Goal: Check status

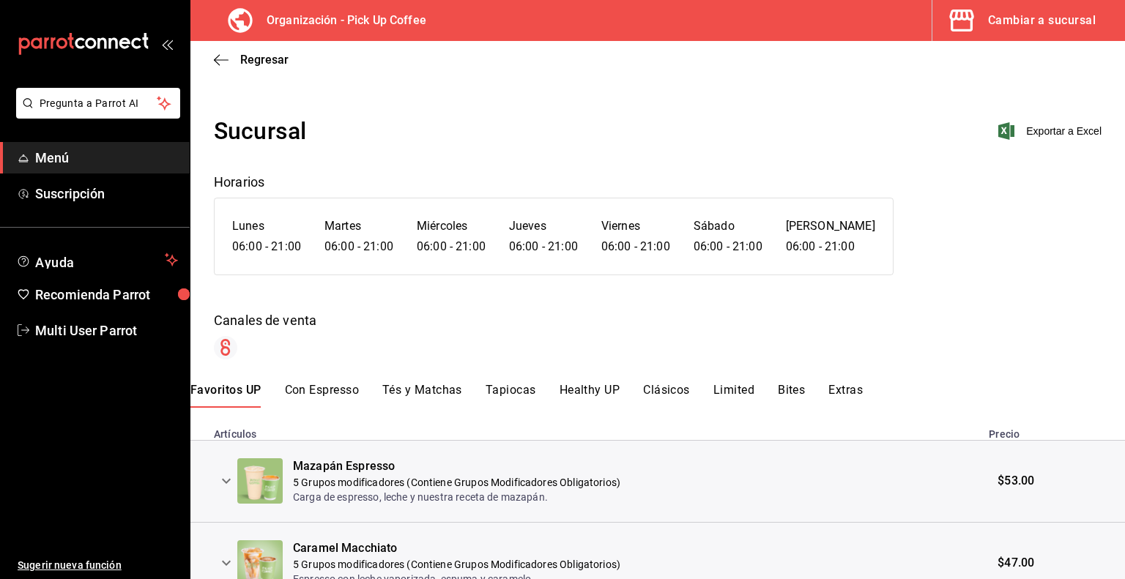
click at [964, 26] on icon "button" at bounding box center [961, 20] width 29 height 29
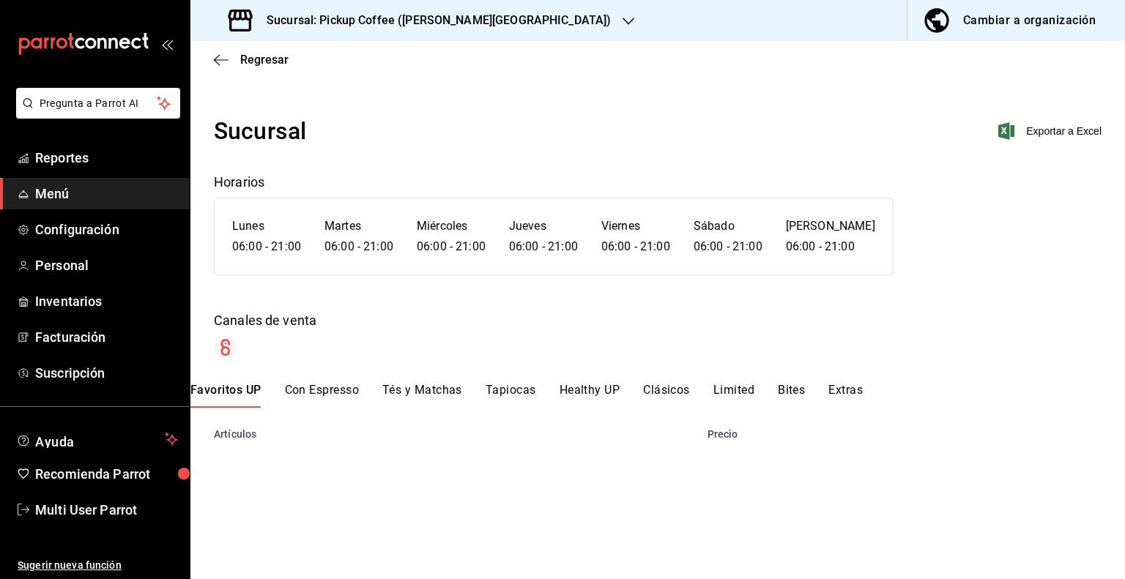
click at [488, 18] on div "Sucursal: Pickup Coffee ([PERSON_NAME][GEOGRAPHIC_DATA])" at bounding box center [421, 20] width 438 height 41
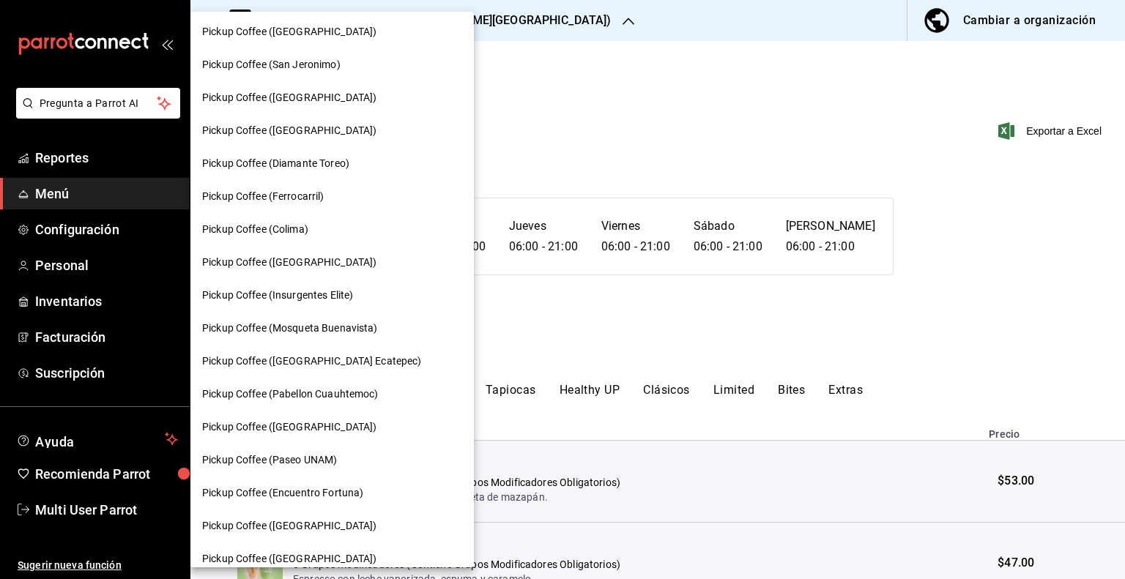
scroll to position [708, 0]
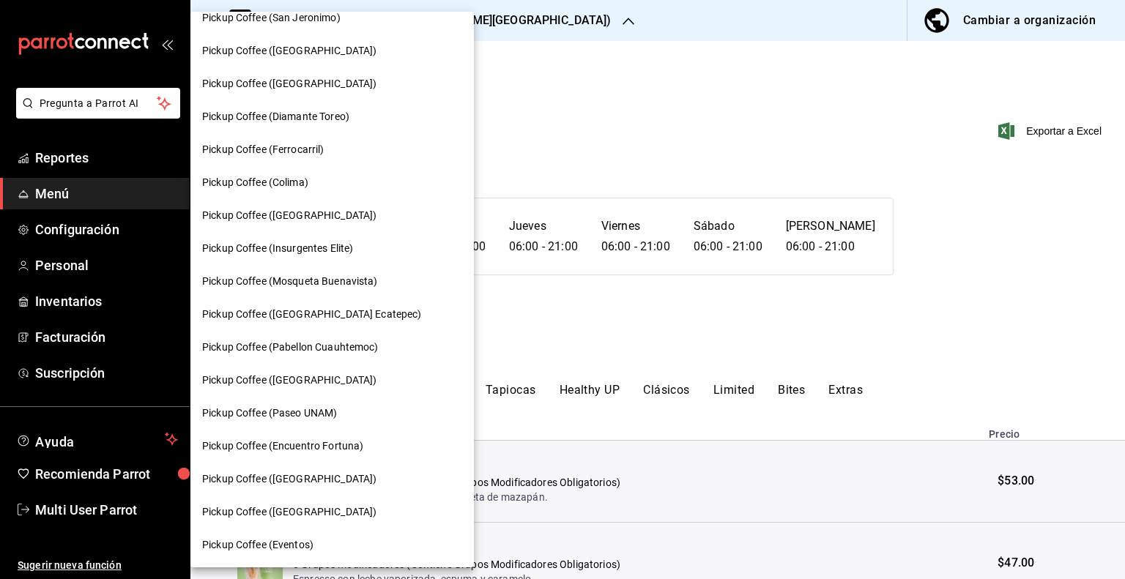
click at [609, 349] on div at bounding box center [562, 289] width 1125 height 579
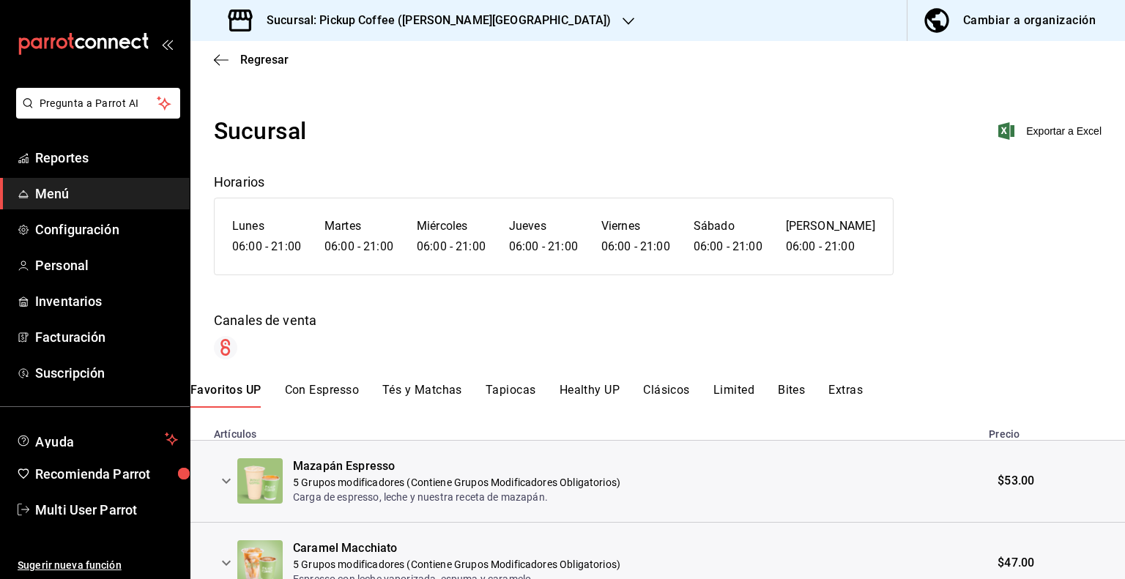
click at [485, 18] on div "Sucursal: Pickup Coffee ([PERSON_NAME][GEOGRAPHIC_DATA])" at bounding box center [421, 20] width 438 height 41
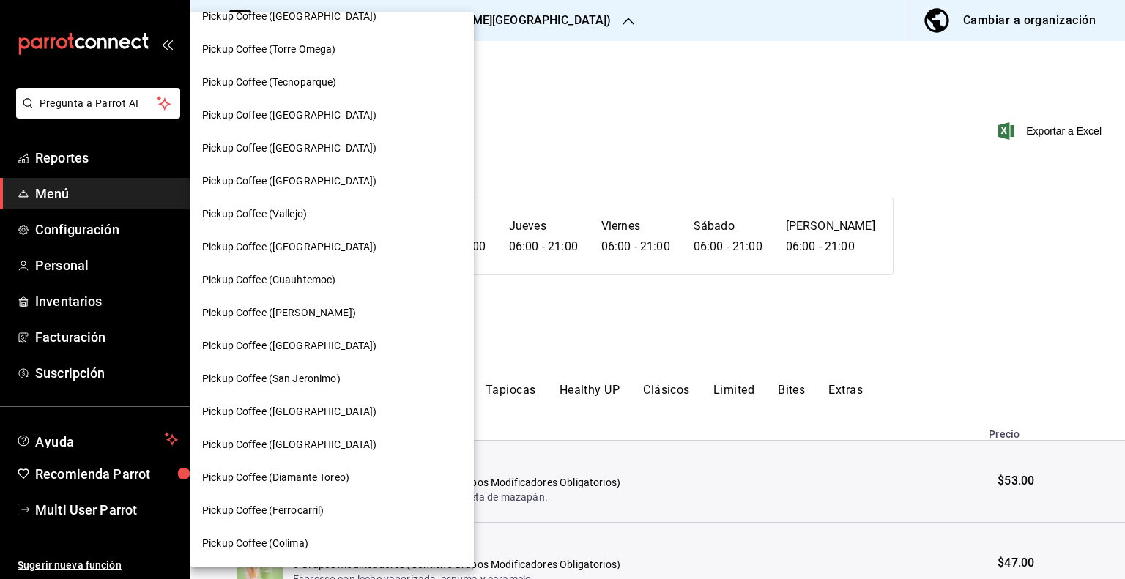
scroll to position [401, 0]
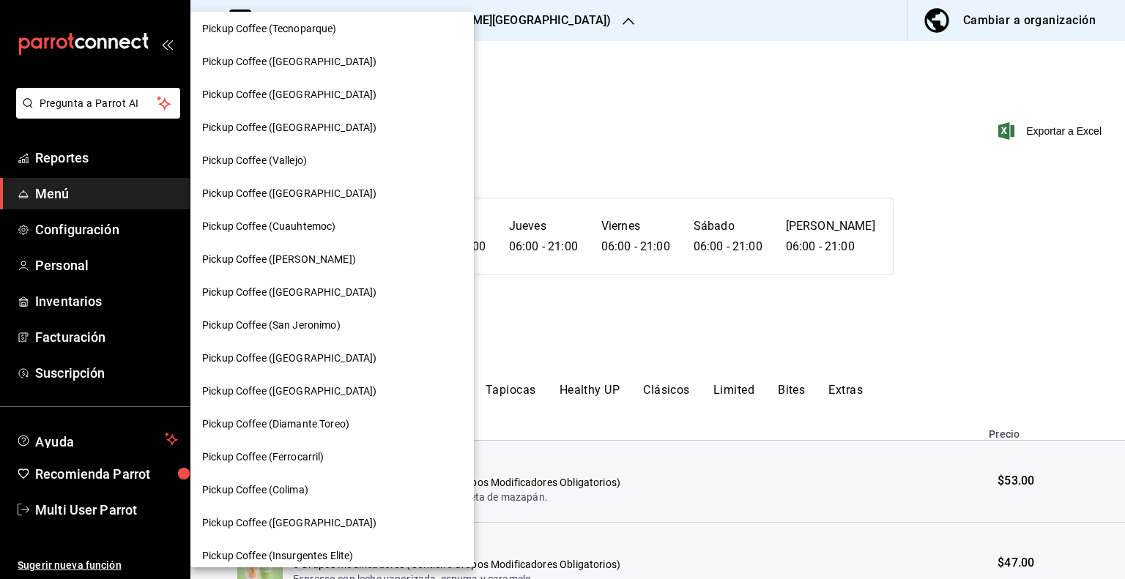
click at [302, 353] on span "Pickup Coffee ([GEOGRAPHIC_DATA])" at bounding box center [289, 358] width 174 height 15
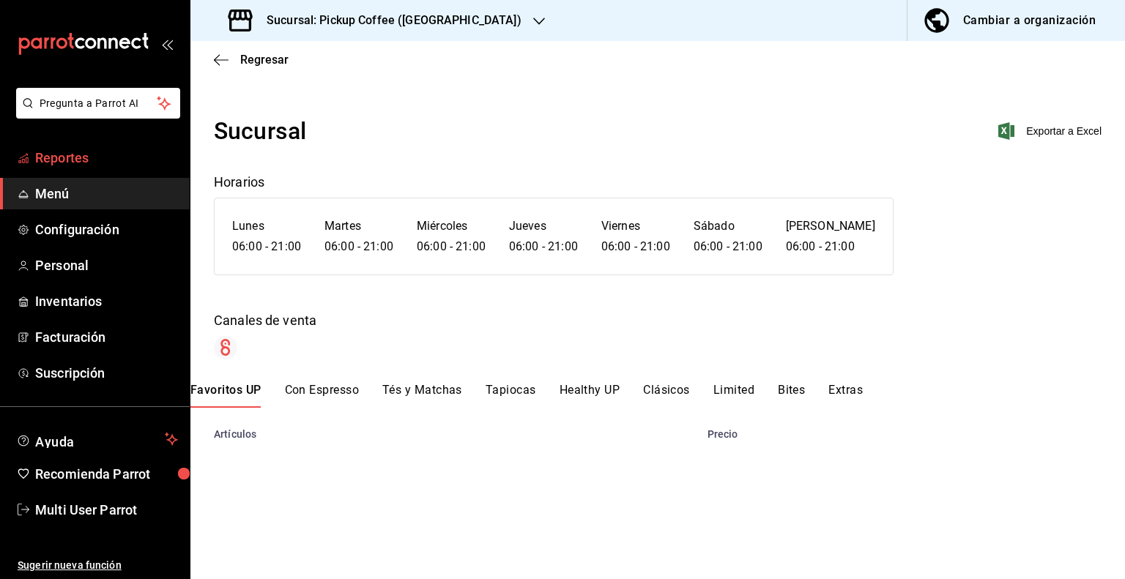
click at [60, 166] on span "Reportes" at bounding box center [106, 158] width 143 height 20
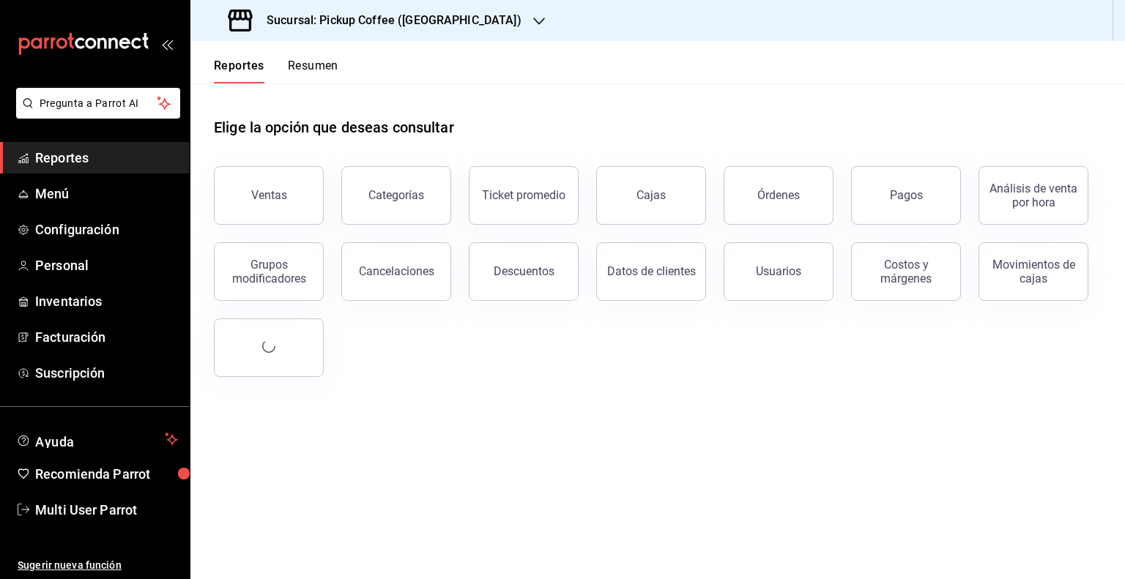
click at [312, 65] on button "Resumen" at bounding box center [313, 71] width 51 height 25
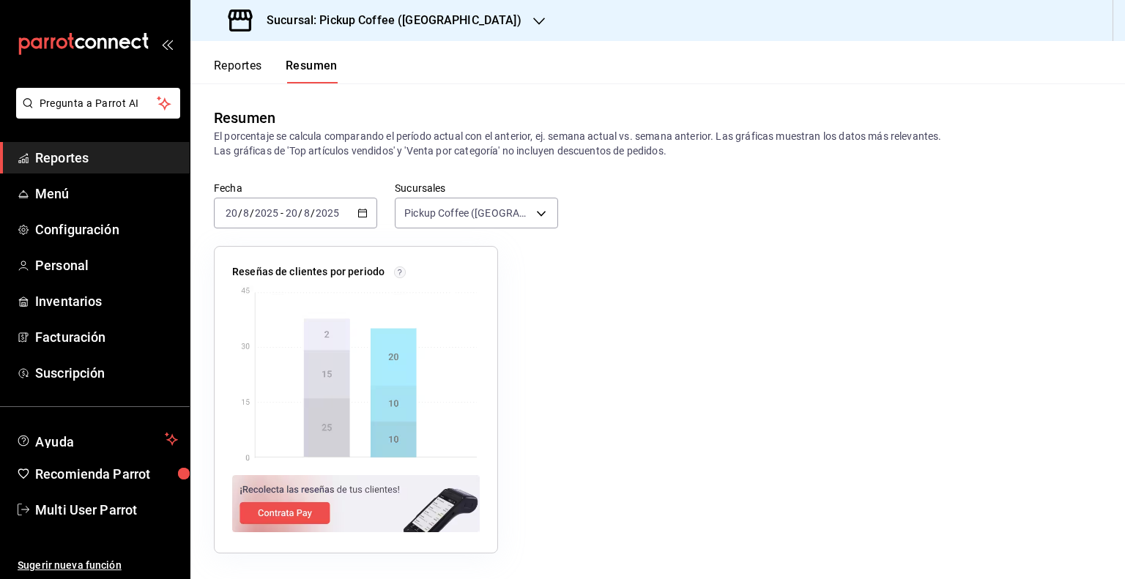
click at [450, 17] on h3 "Sucursal: Pickup Coffee ([GEOGRAPHIC_DATA])" at bounding box center [388, 21] width 267 height 18
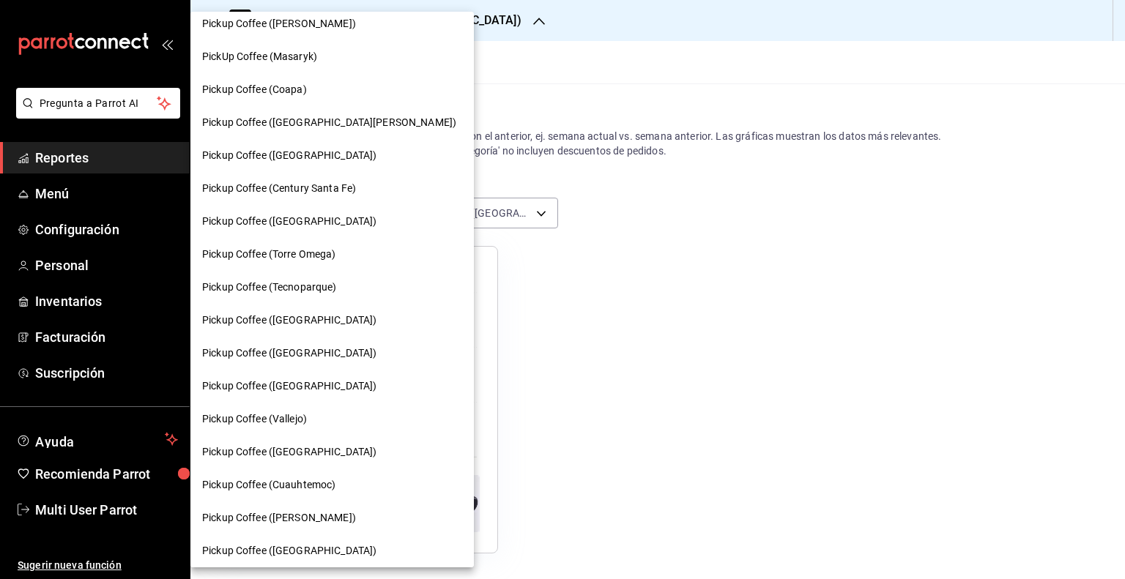
scroll to position [149, 0]
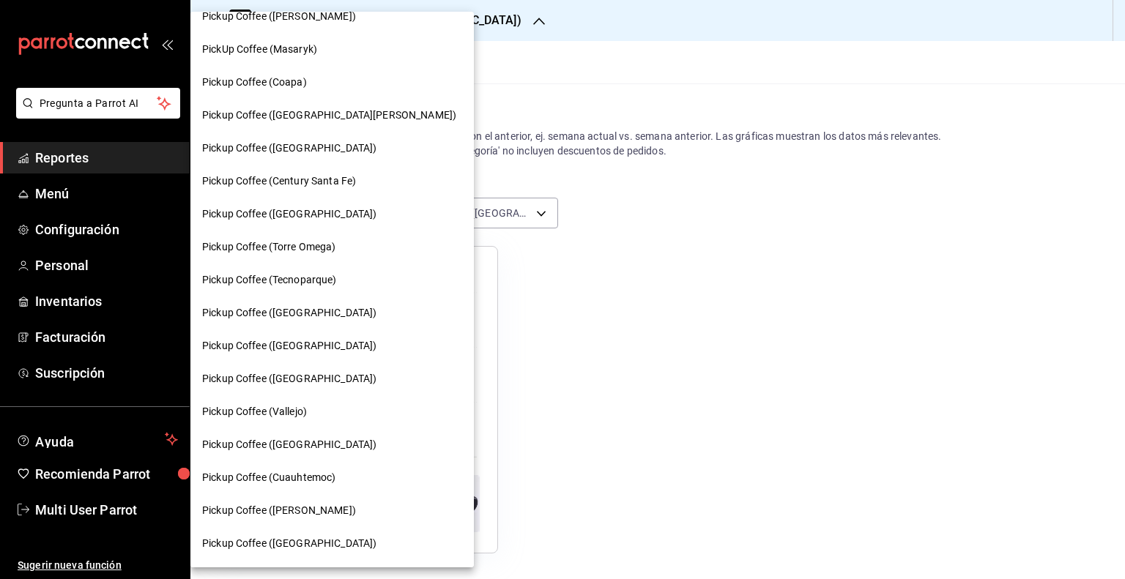
click at [319, 371] on span "Pickup Coffee ([GEOGRAPHIC_DATA])" at bounding box center [289, 378] width 174 height 15
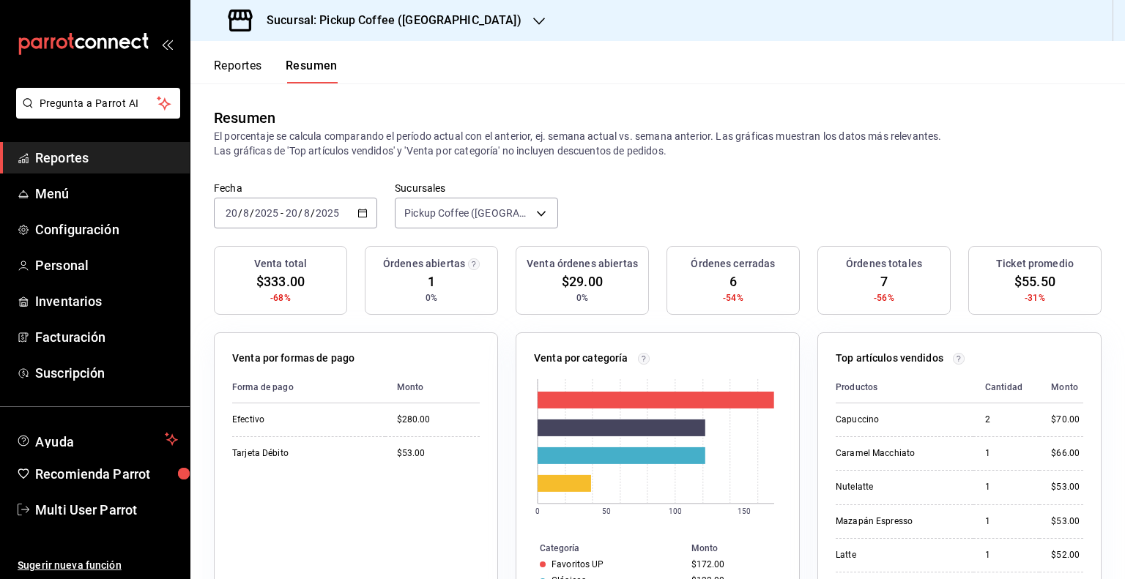
click at [481, 26] on h3 "Sucursal: Pickup Coffee ([GEOGRAPHIC_DATA])" at bounding box center [388, 21] width 267 height 18
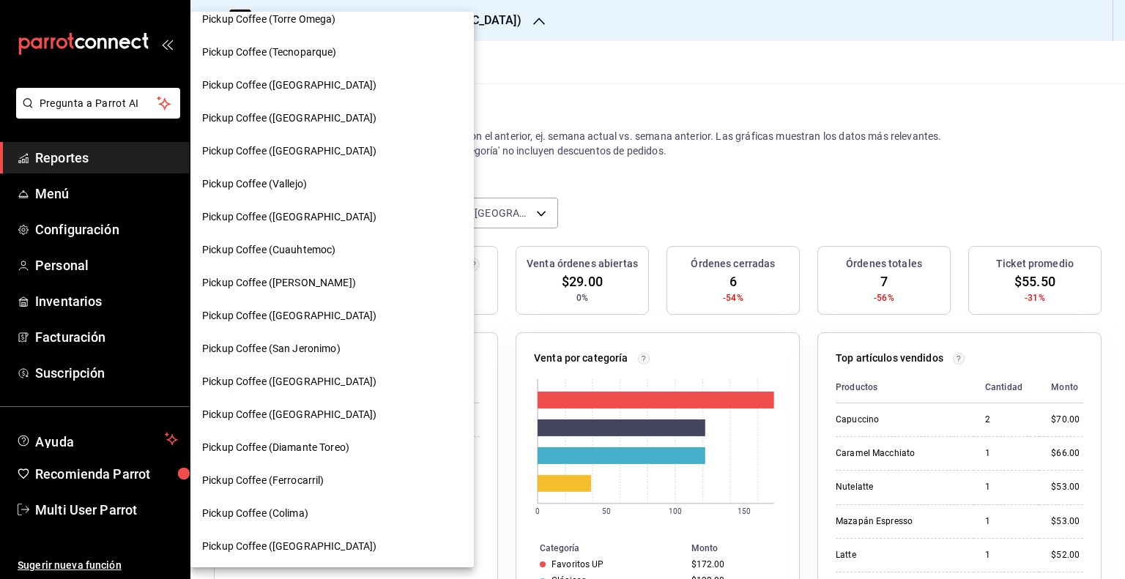
scroll to position [378, 0]
click at [312, 379] on span "Pickup Coffee ([GEOGRAPHIC_DATA])" at bounding box center [289, 380] width 174 height 15
